Goal: Find specific page/section: Find specific page/section

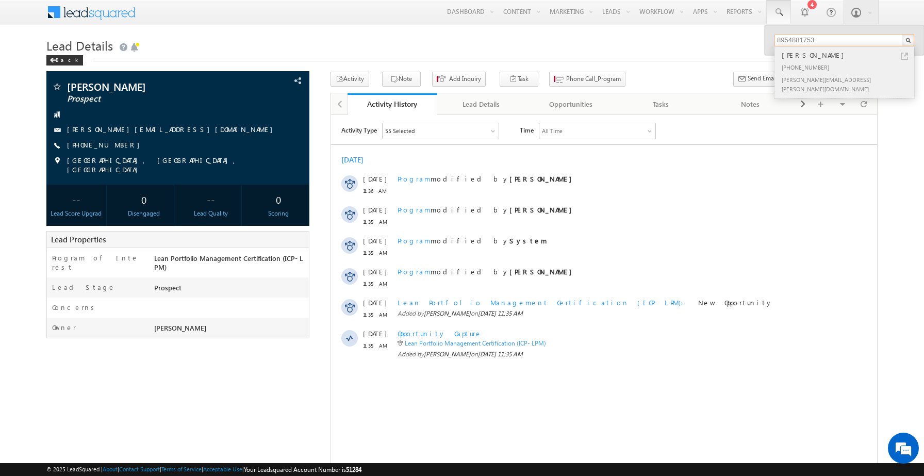
type input "8954881753"
click at [836, 56] on div "[PERSON_NAME]" at bounding box center [849, 55] width 138 height 11
